Goal: Transaction & Acquisition: Purchase product/service

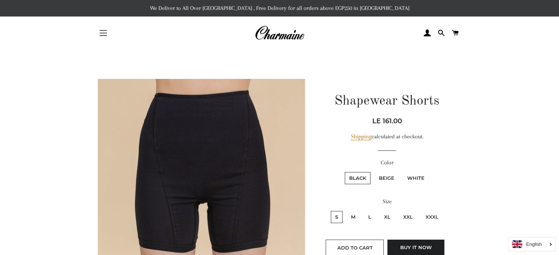
click at [101, 35] on span "button" at bounding box center [103, 35] width 7 height 1
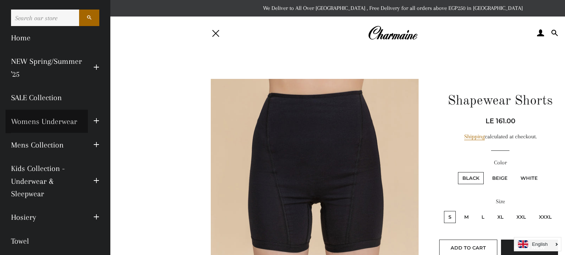
click at [74, 119] on link "Womens Underwear" at bounding box center [47, 122] width 82 height 24
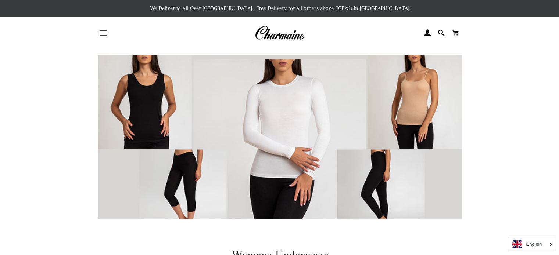
click at [101, 31] on button "Site navigation" at bounding box center [103, 33] width 18 height 18
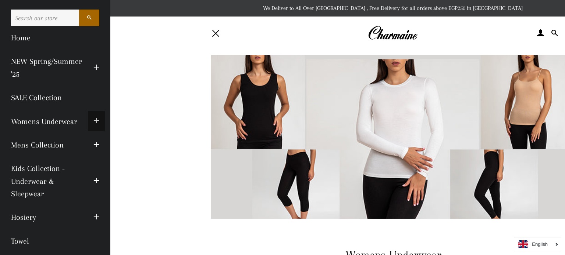
click at [93, 120] on span "button" at bounding box center [96, 121] width 6 height 9
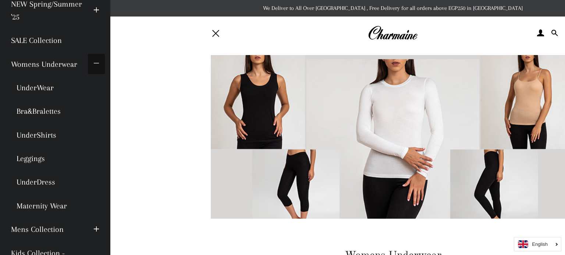
scroll to position [57, 0]
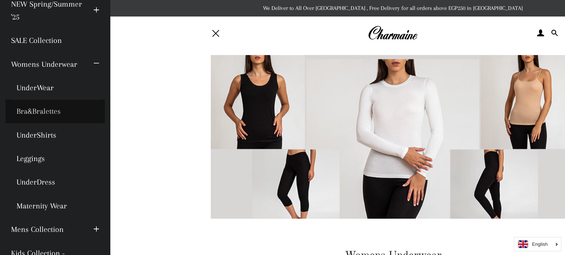
click at [40, 111] on link "Bra&Bralettes" at bounding box center [55, 112] width 99 height 24
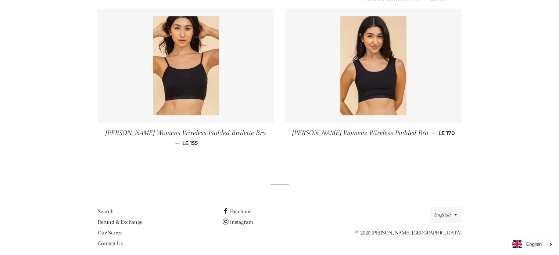
scroll to position [350, 0]
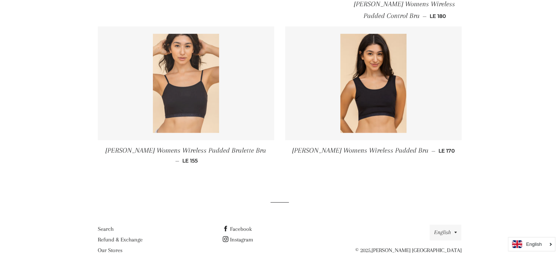
click at [205, 97] on img at bounding box center [186, 83] width 66 height 99
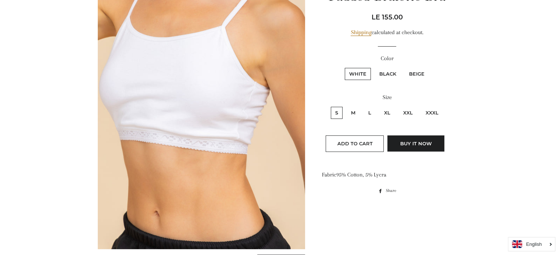
scroll to position [142, 0]
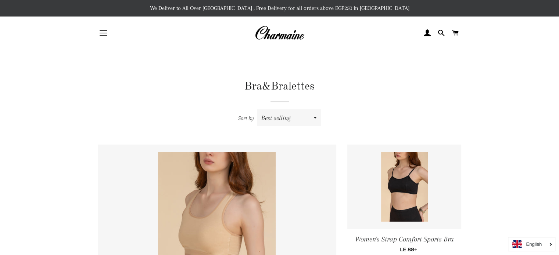
click at [104, 33] on button "Site navigation" at bounding box center [103, 33] width 18 height 18
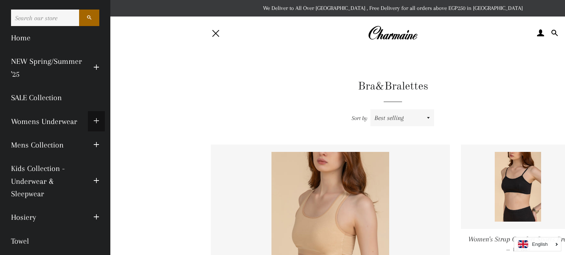
click at [94, 121] on button "Expand submenu Womens Underwear Collapse submenu Womens Underwear" at bounding box center [96, 121] width 17 height 20
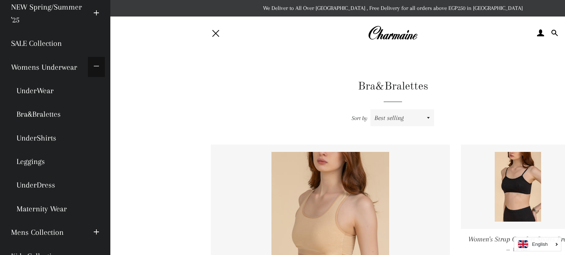
scroll to position [55, 0]
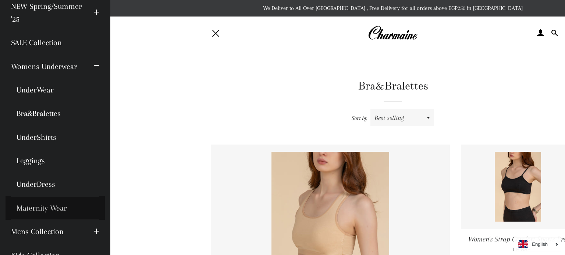
click at [46, 207] on link "Maternity Wear" at bounding box center [55, 209] width 99 height 24
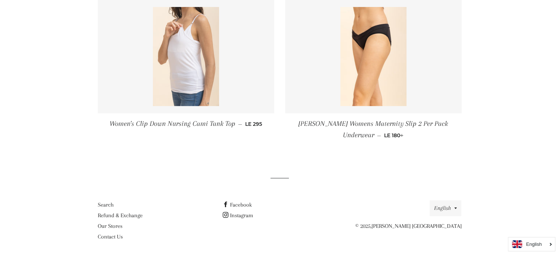
scroll to position [112, 0]
